Goal: Task Accomplishment & Management: Use online tool/utility

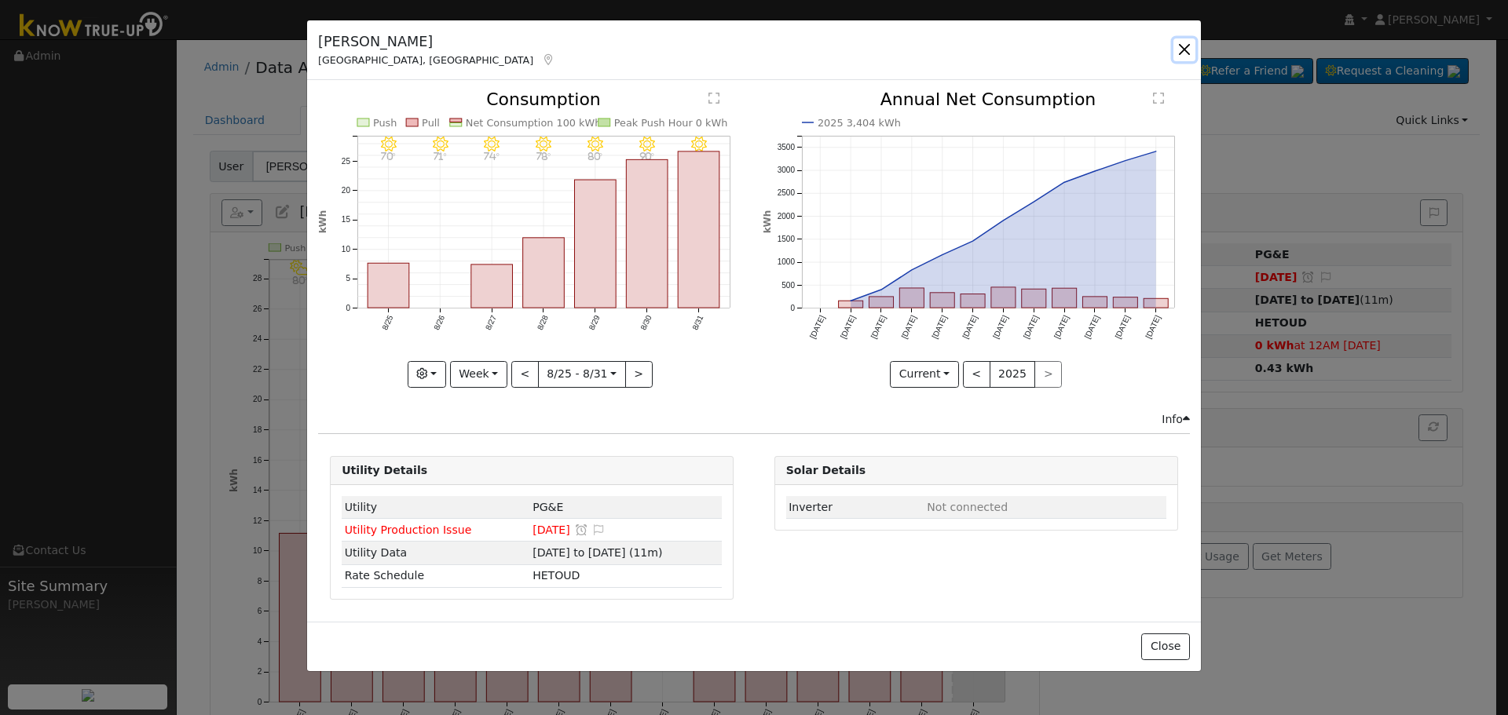
click at [1177, 43] on button "button" at bounding box center [1184, 49] width 22 height 22
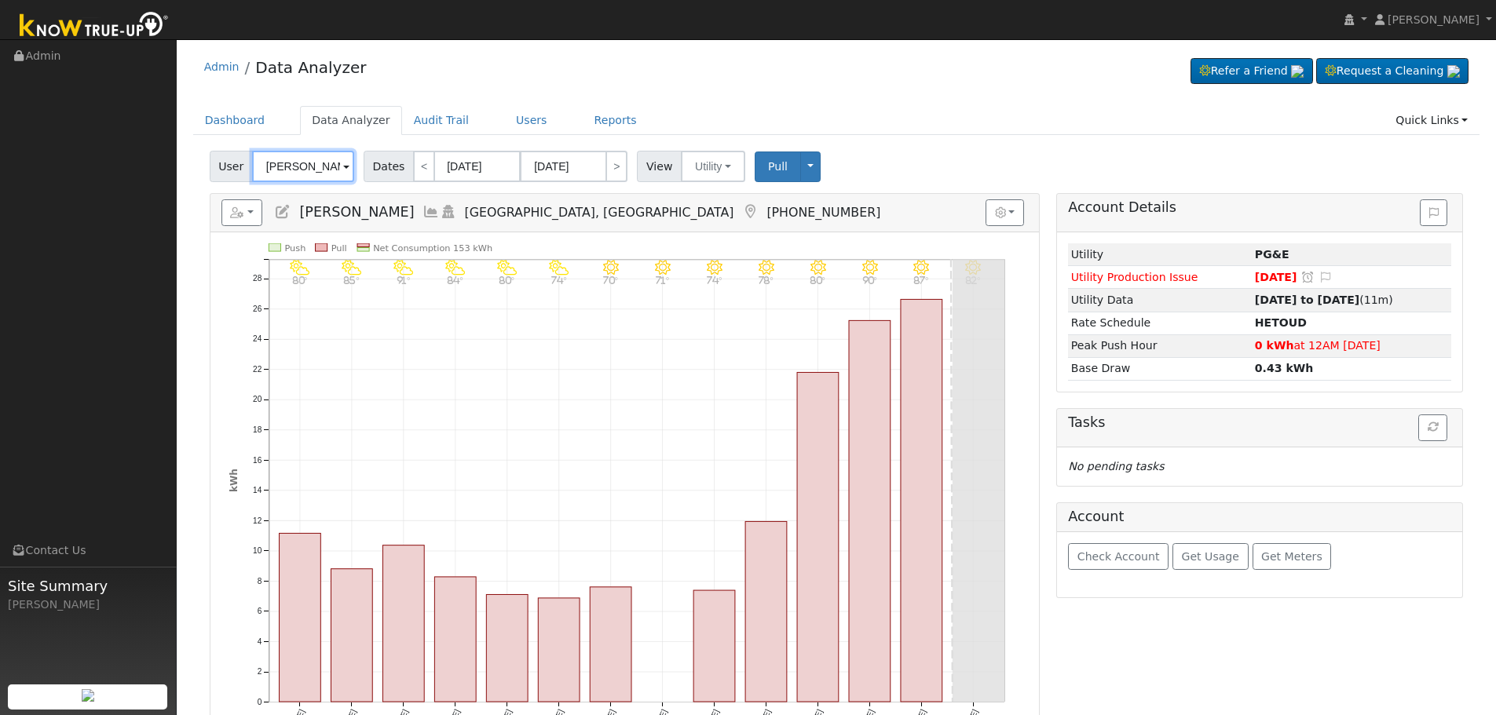
click at [274, 170] on input "[PERSON_NAME]" at bounding box center [303, 166] width 102 height 31
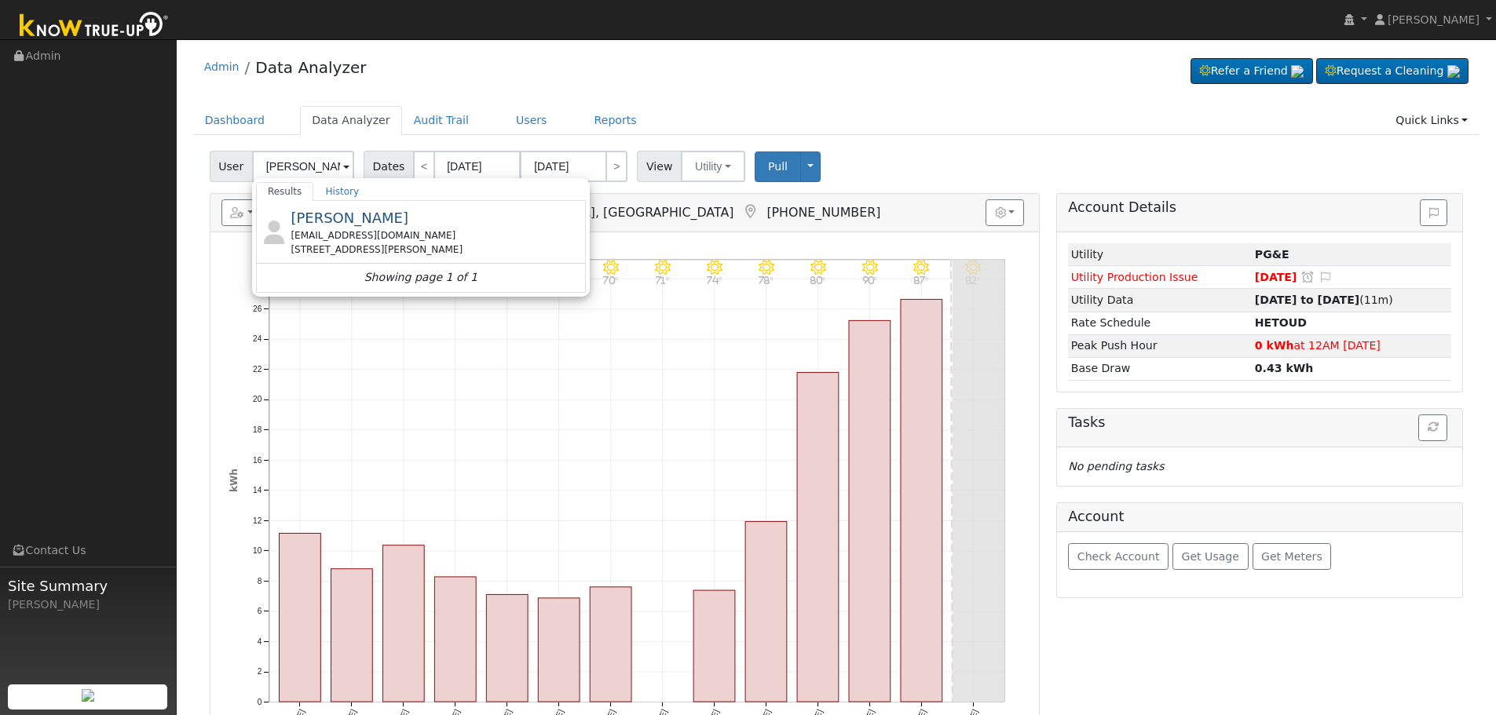
click at [323, 238] on div "[EMAIL_ADDRESS][DOMAIN_NAME]" at bounding box center [436, 235] width 291 height 14
type input "[PERSON_NAME]"
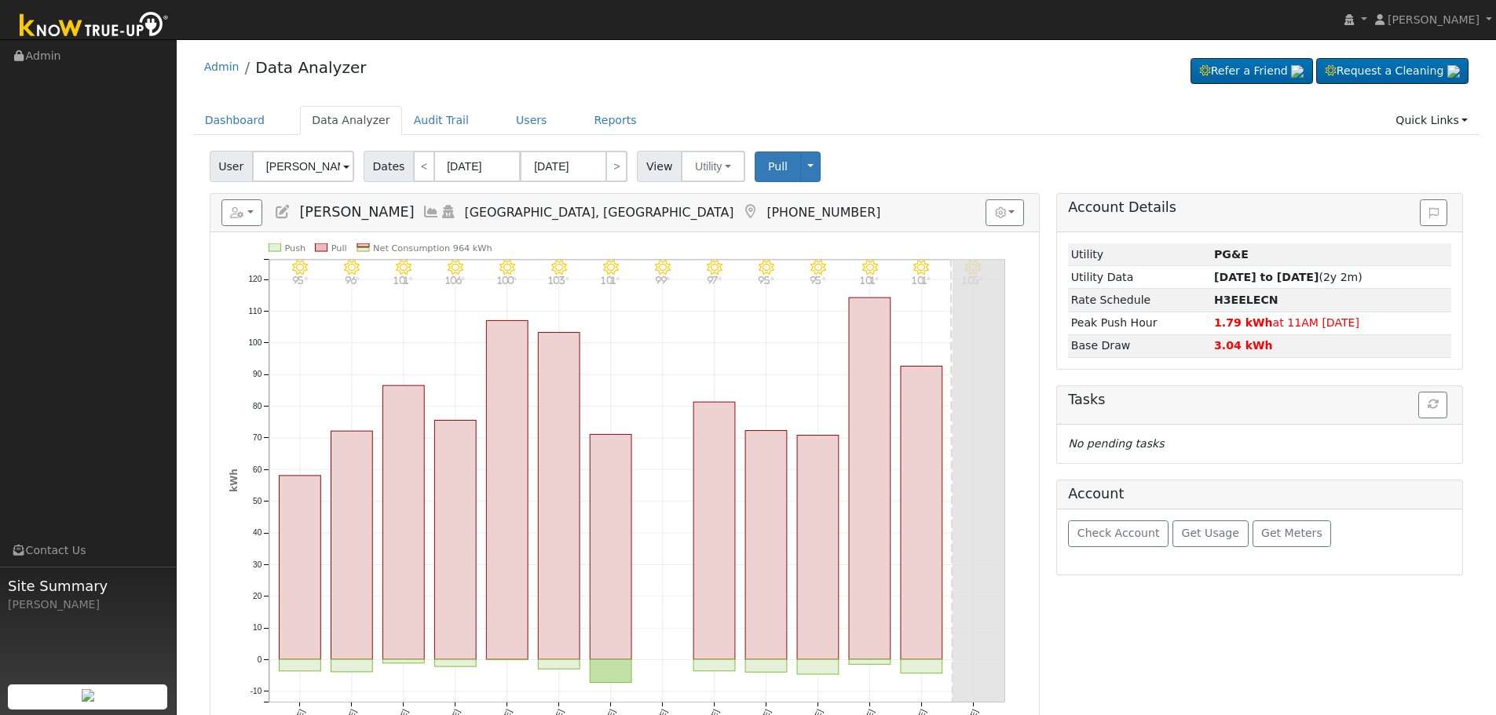
click at [422, 212] on icon at bounding box center [430, 212] width 17 height 14
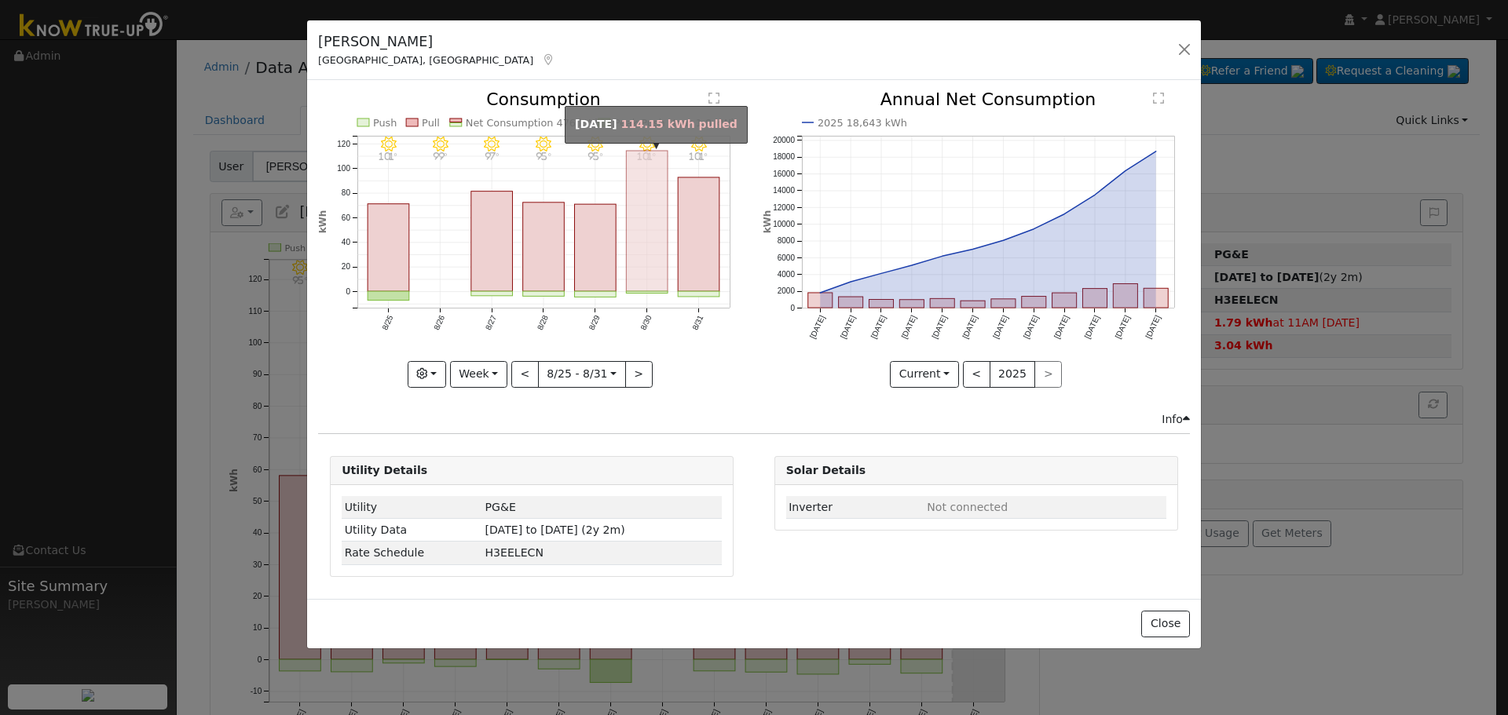
click at [634, 250] on rect "onclick=""" at bounding box center [648, 221] width 42 height 141
type input "[DATE]"
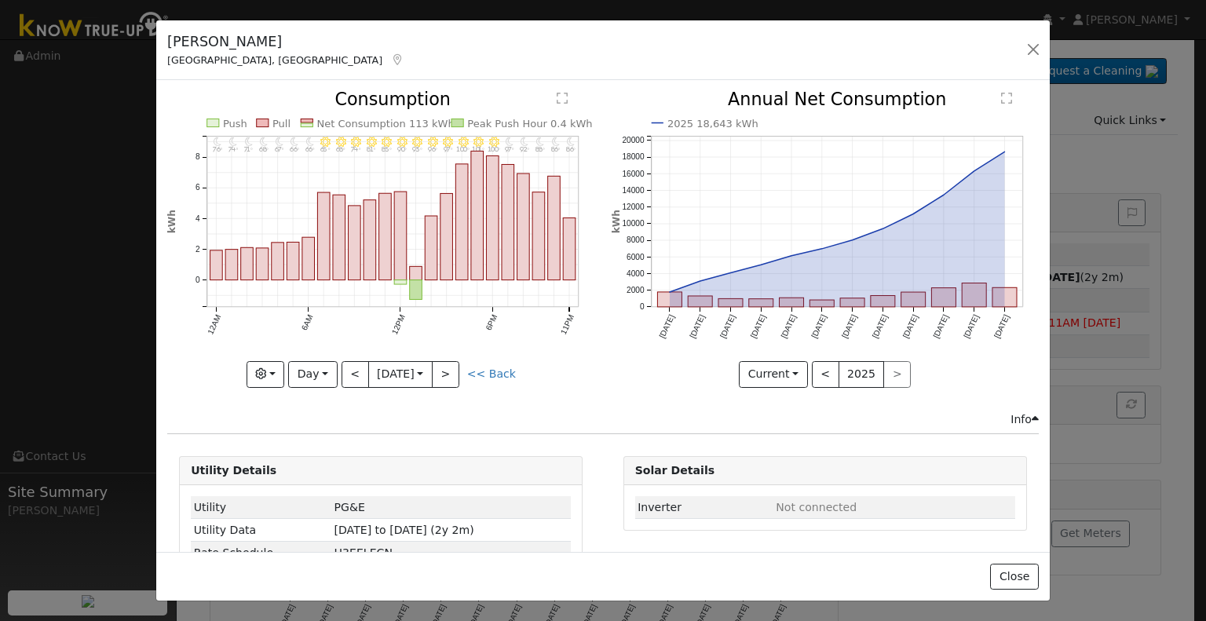
click at [390, 62] on icon at bounding box center [397, 59] width 14 height 11
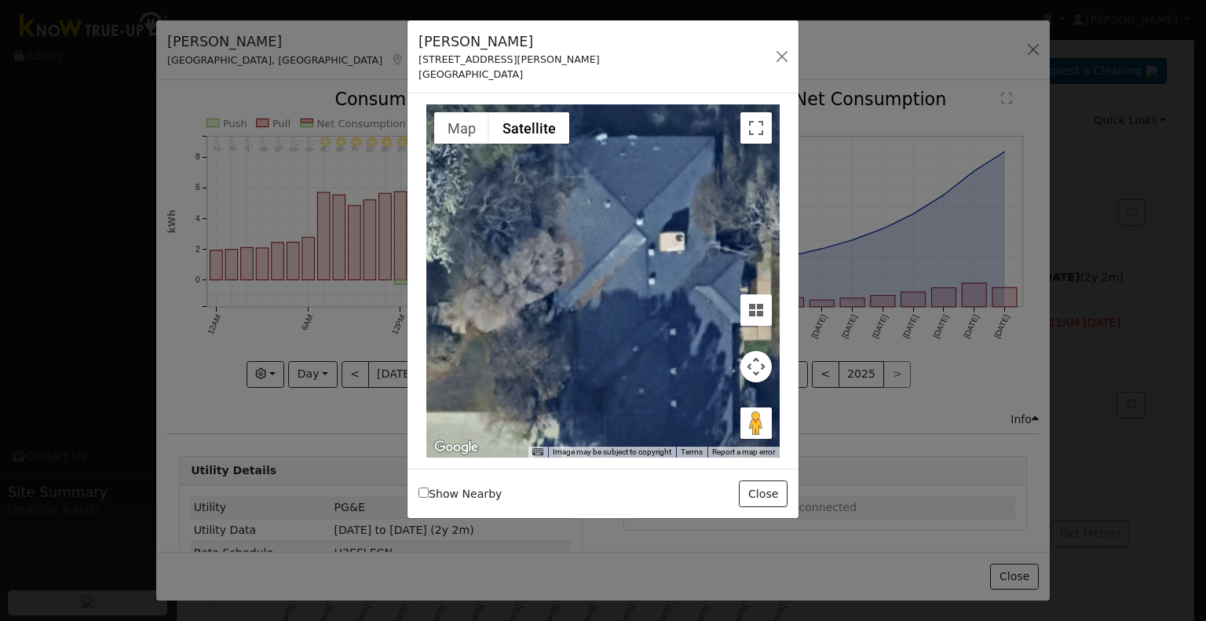
drag, startPoint x: 628, startPoint y: 300, endPoint x: 700, endPoint y: 373, distance: 102.7
click at [700, 373] on div at bounding box center [602, 280] width 353 height 353
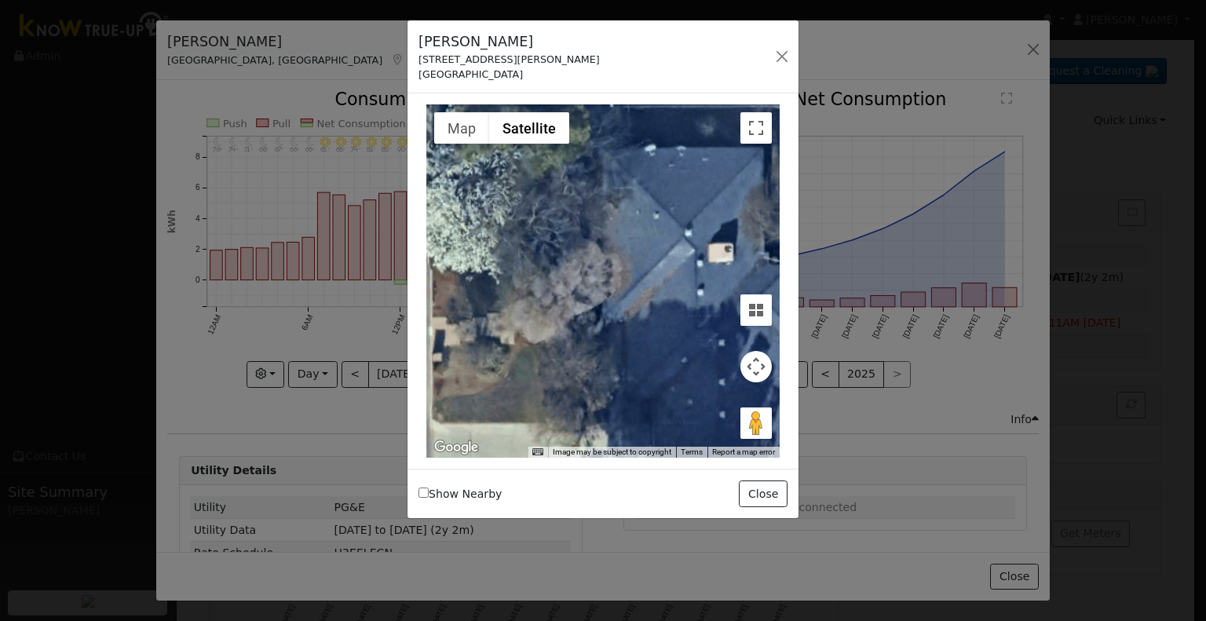
drag, startPoint x: 540, startPoint y: 232, endPoint x: 596, endPoint y: 238, distance: 56.1
click at [595, 239] on div at bounding box center [602, 280] width 353 height 353
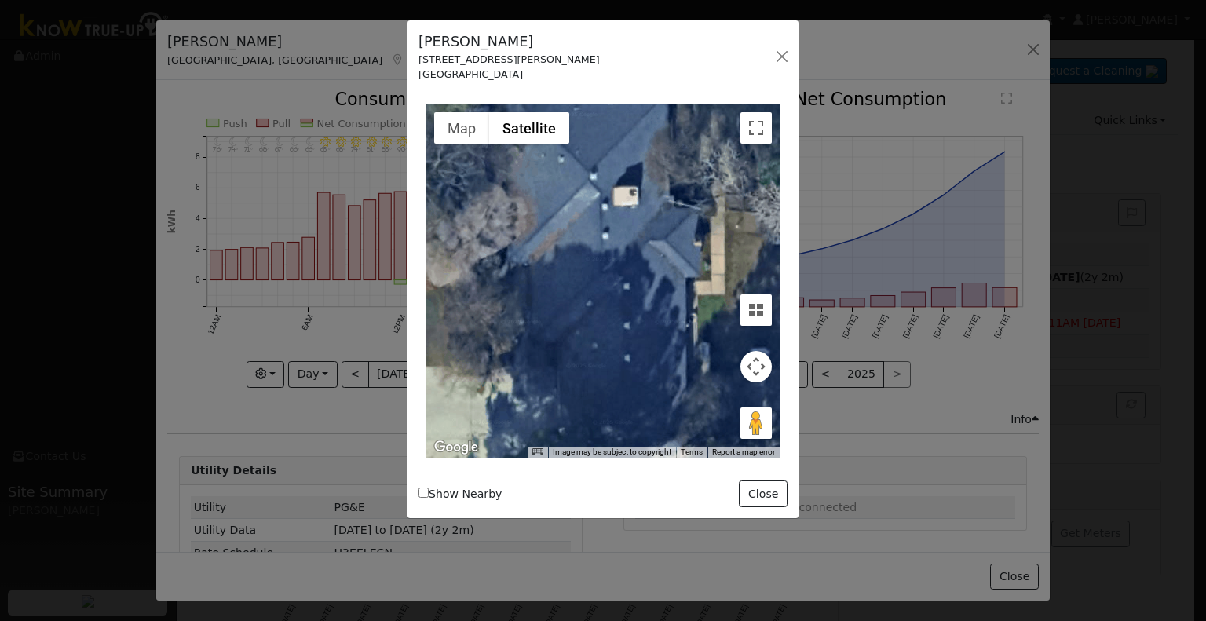
drag, startPoint x: 661, startPoint y: 267, endPoint x: 556, endPoint y: 207, distance: 121.0
click at [557, 209] on div at bounding box center [602, 280] width 353 height 353
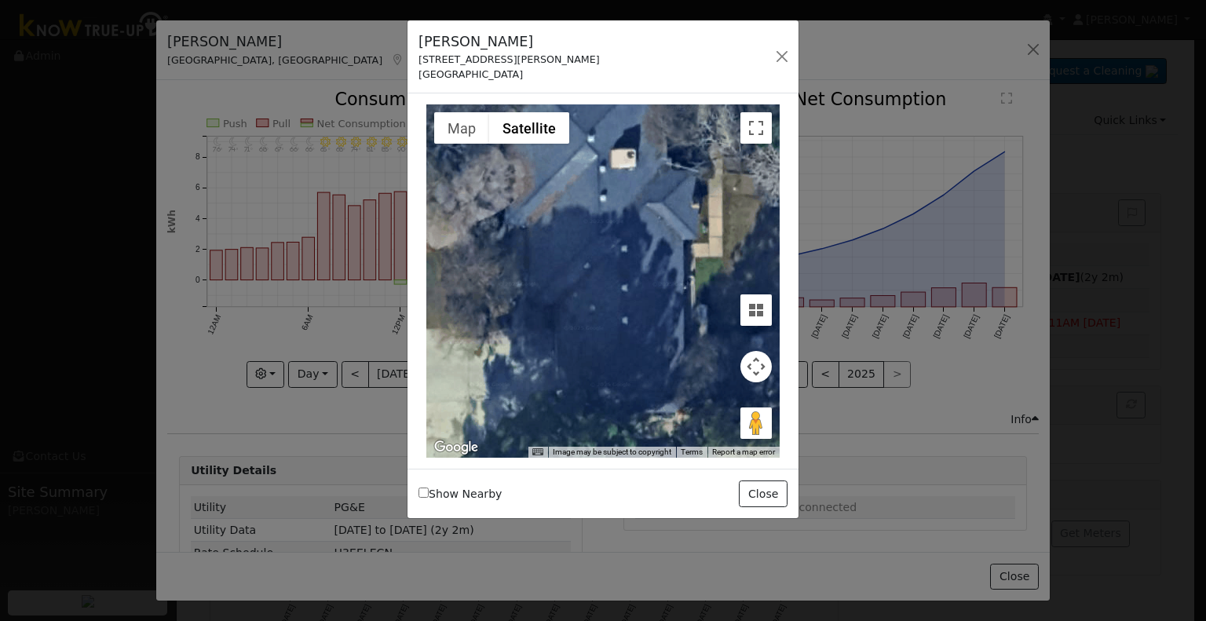
drag, startPoint x: 654, startPoint y: 244, endPoint x: 649, endPoint y: 210, distance: 34.9
click at [649, 210] on div at bounding box center [602, 280] width 353 height 353
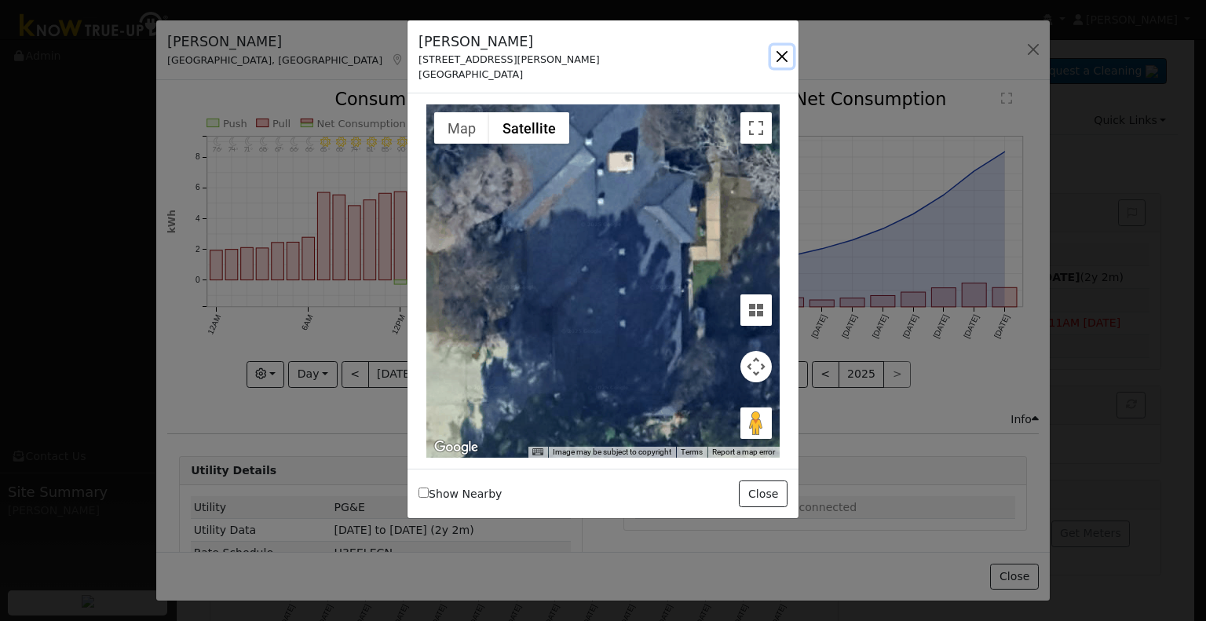
click at [784, 56] on button "button" at bounding box center [782, 57] width 22 height 22
